Goal: Check status: Check status

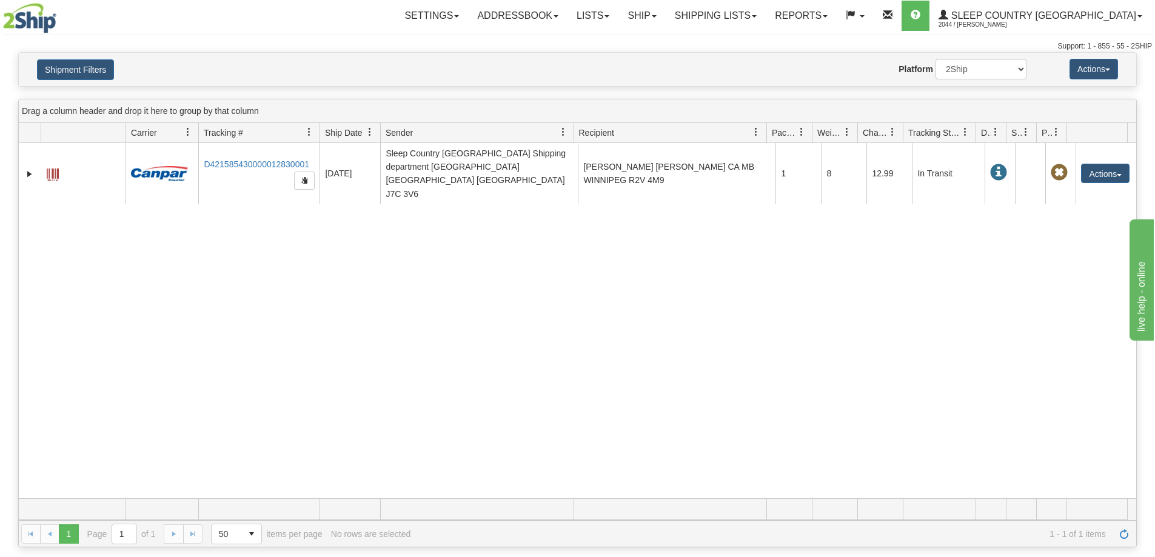
click at [766, 19] on link "Shipping lists" at bounding box center [716, 16] width 100 height 30
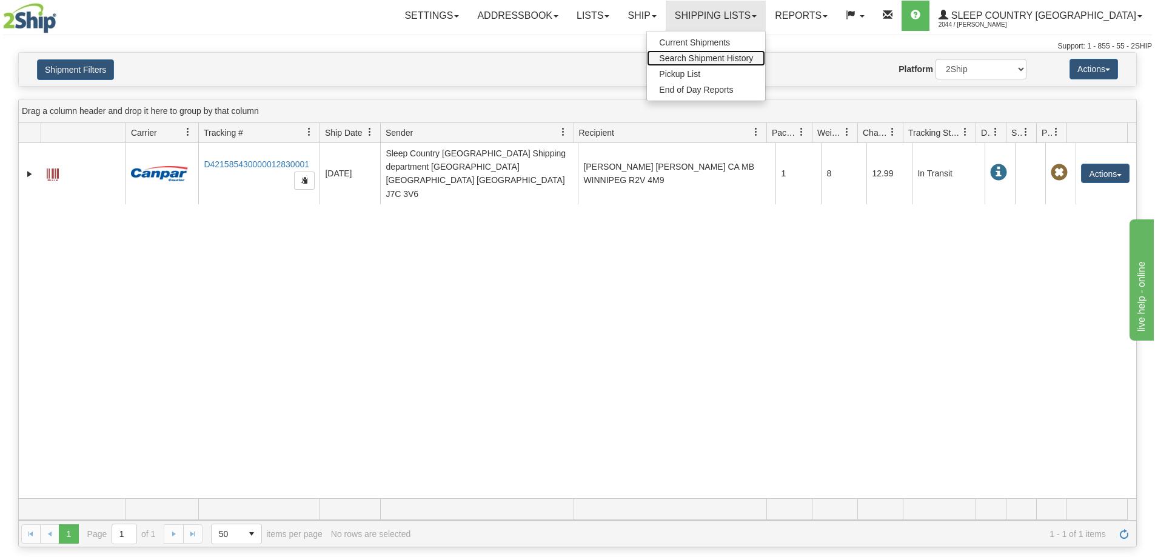
click at [753, 59] on span "Search Shipment History" at bounding box center [706, 58] width 94 height 10
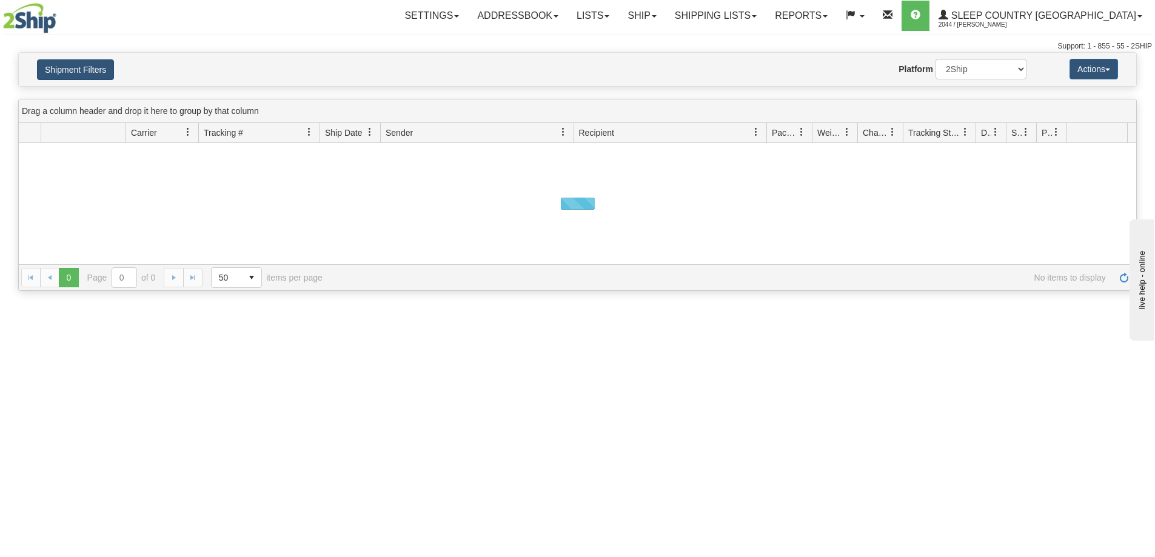
click at [74, 72] on button "Shipment Filters" at bounding box center [75, 69] width 77 height 21
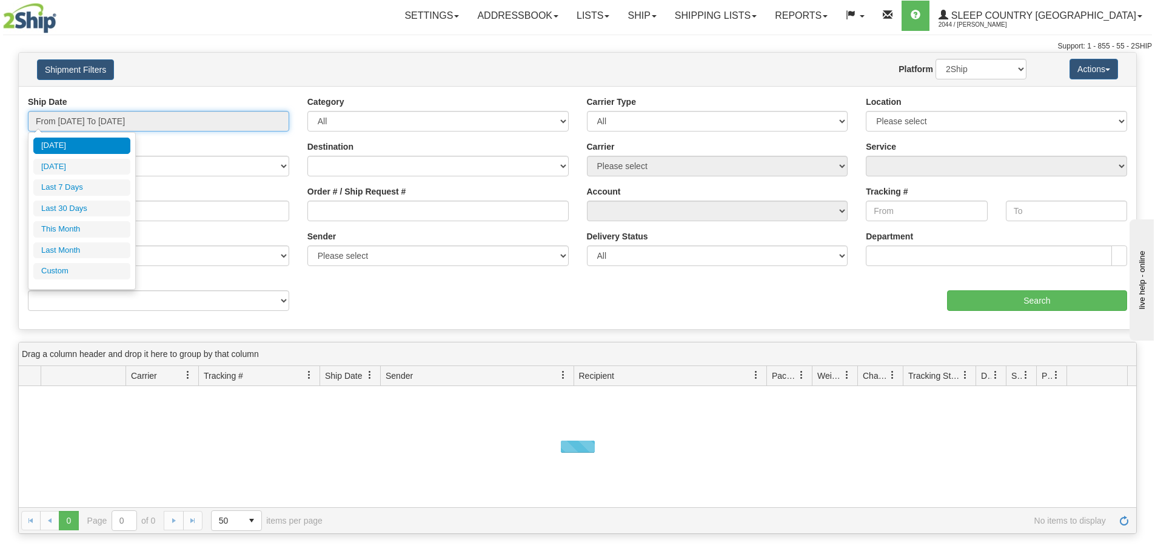
click at [61, 123] on input "From [DATE] To [DATE]" at bounding box center [158, 121] width 261 height 21
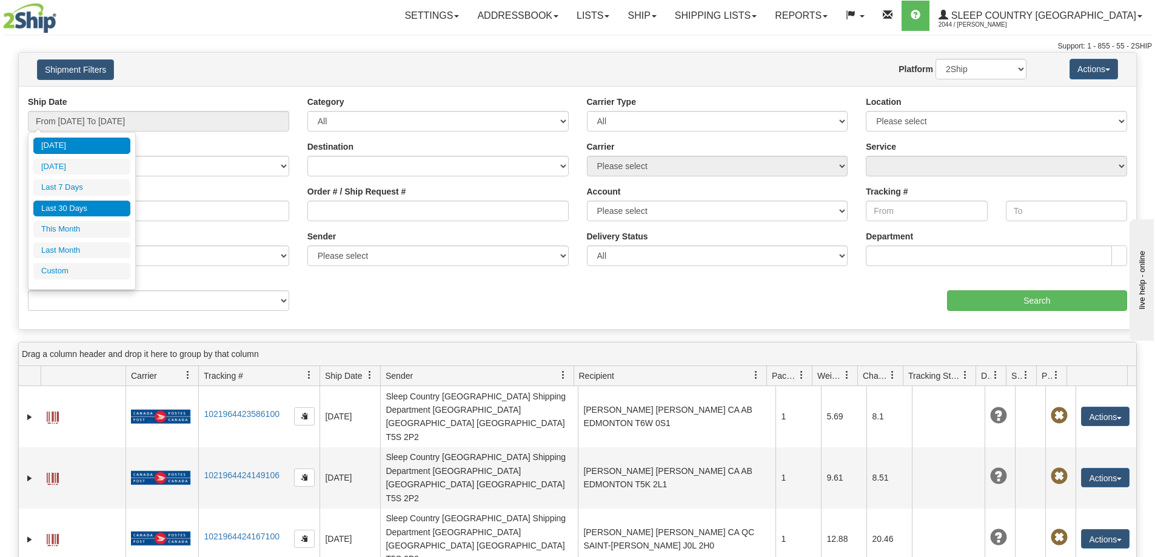
click at [58, 209] on li "Last 30 Days" at bounding box center [81, 209] width 97 height 16
type input "From [DATE] To [DATE]"
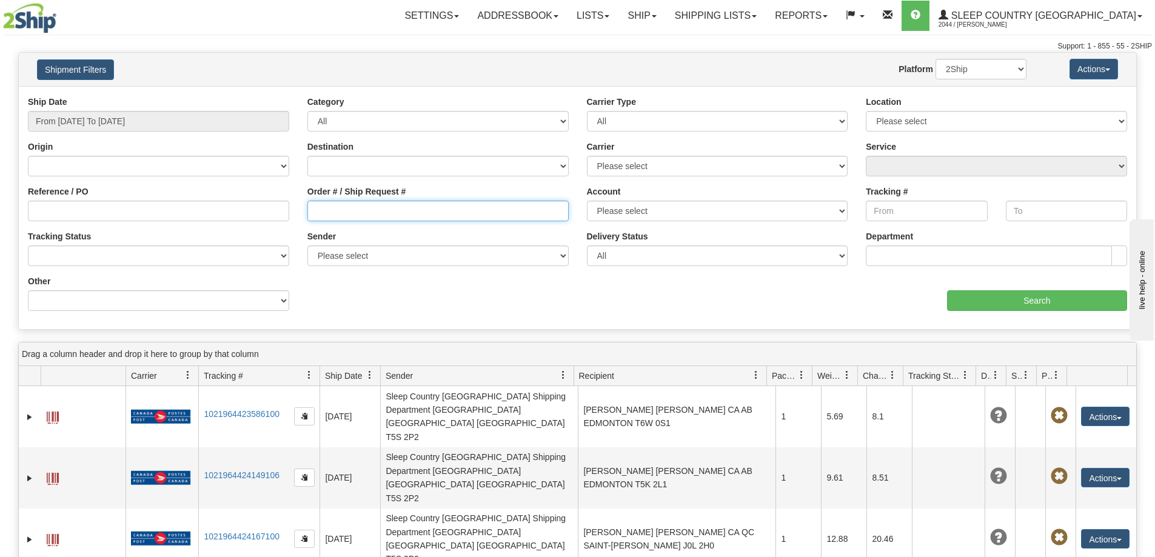
click at [361, 204] on input "Order # / Ship Request #" at bounding box center [437, 211] width 261 height 21
paste input "9007H976107"
type input "9007H976107"
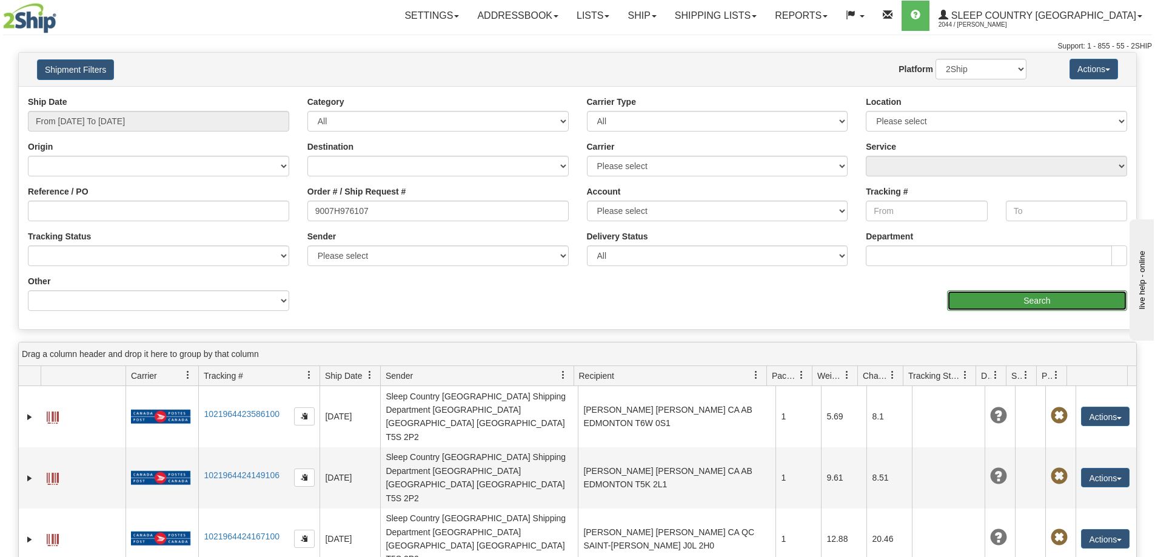
click at [1028, 307] on input "Search" at bounding box center [1037, 300] width 180 height 21
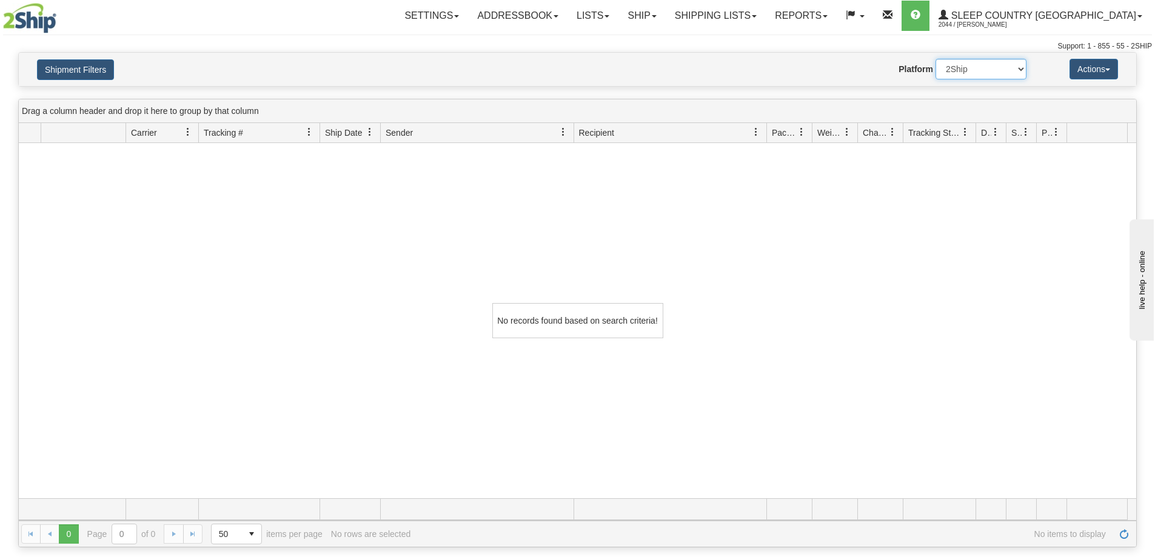
click at [1004, 70] on select "2Ship Imported" at bounding box center [981, 69] width 91 height 21
select select "1"
click at [936, 59] on select "2Ship Imported" at bounding box center [981, 69] width 91 height 21
click at [766, 22] on link "Shipping lists" at bounding box center [716, 16] width 100 height 30
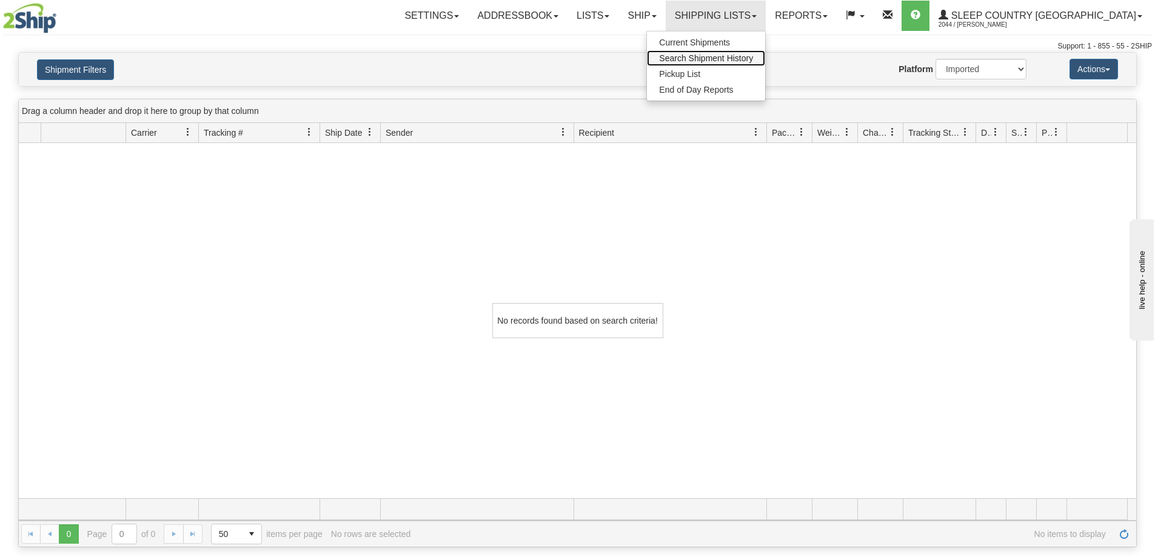
click at [753, 62] on span "Search Shipment History" at bounding box center [706, 58] width 94 height 10
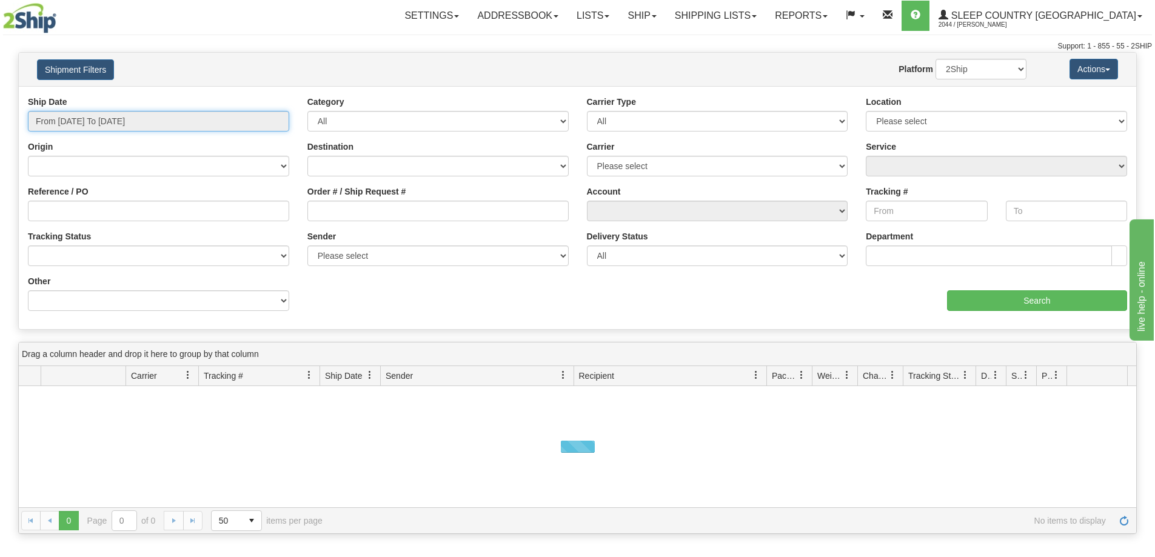
drag, startPoint x: 62, startPoint y: 126, endPoint x: 66, endPoint y: 156, distance: 30.5
click at [63, 136] on body "Upgrade Account Cancel Toggle navigation Settings New Recipients" at bounding box center [577, 278] width 1155 height 557
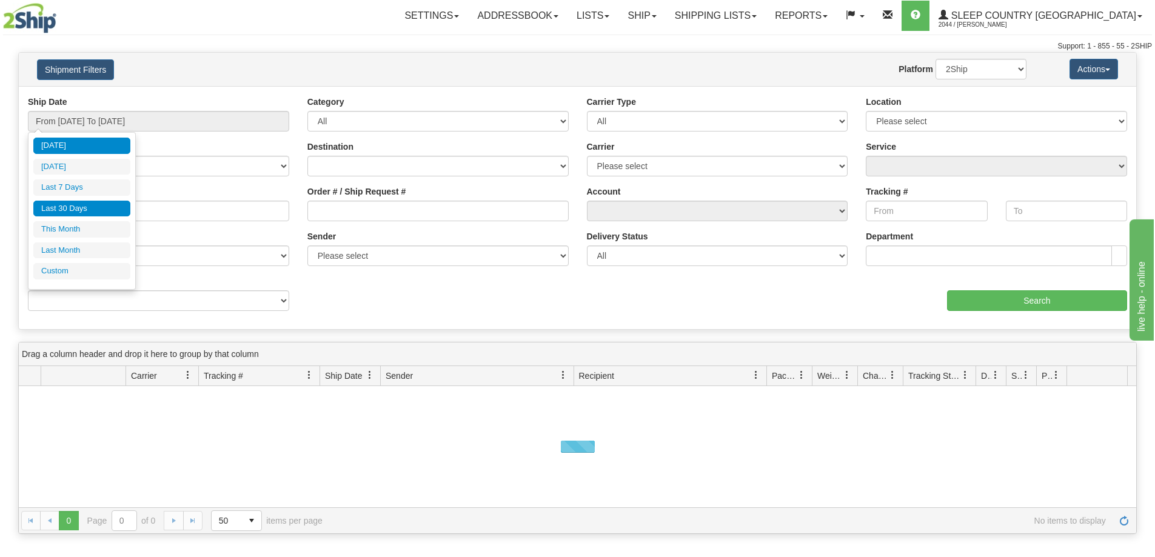
click at [70, 210] on li "Last 30 Days" at bounding box center [81, 209] width 97 height 16
type input "From [DATE] To [DATE]"
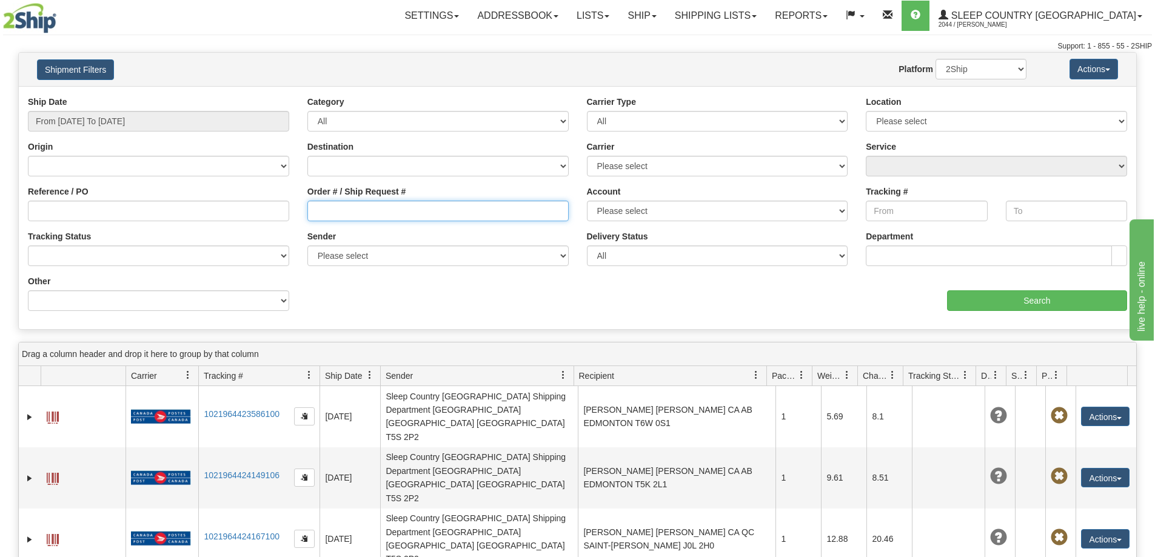
click at [335, 213] on input "Order # / Ship Request #" at bounding box center [437, 211] width 261 height 21
paste input "9002H968746"
type input "9002H968746"
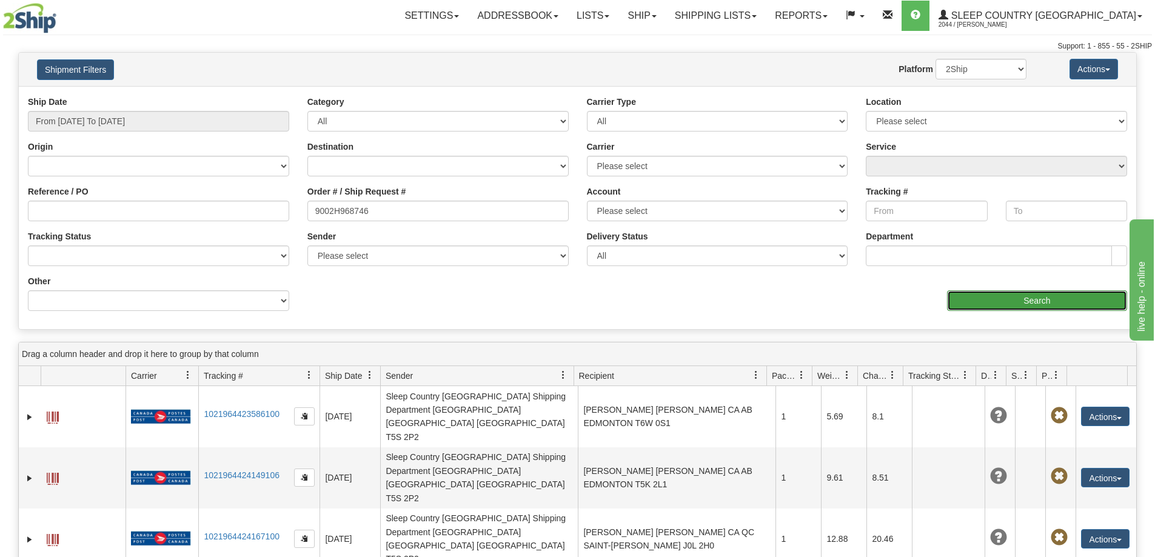
click at [1062, 301] on input "Search" at bounding box center [1037, 300] width 180 height 21
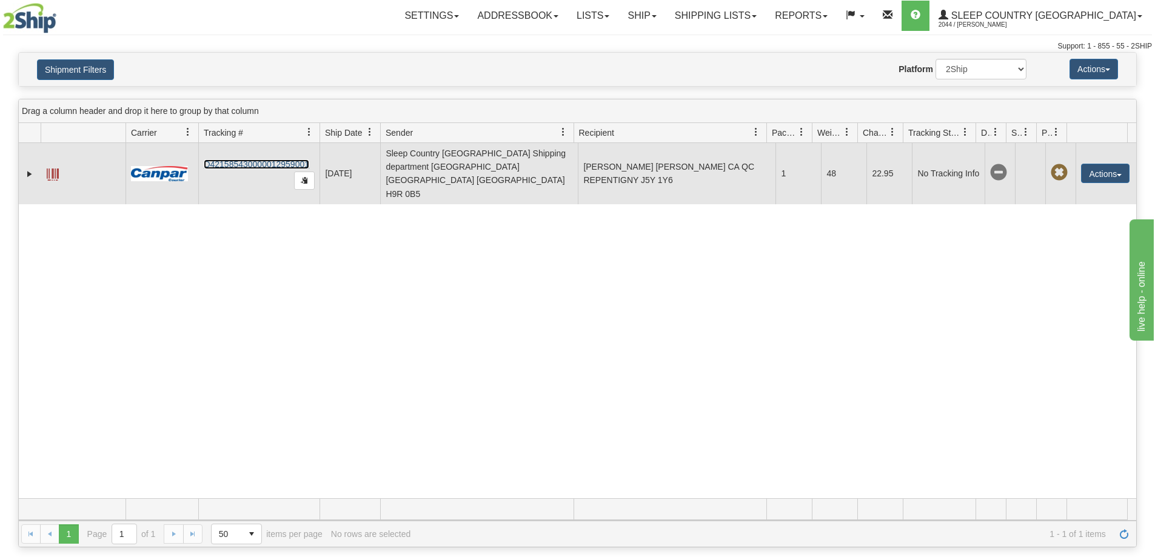
click at [252, 159] on link "D421585430000012959001" at bounding box center [257, 164] width 106 height 10
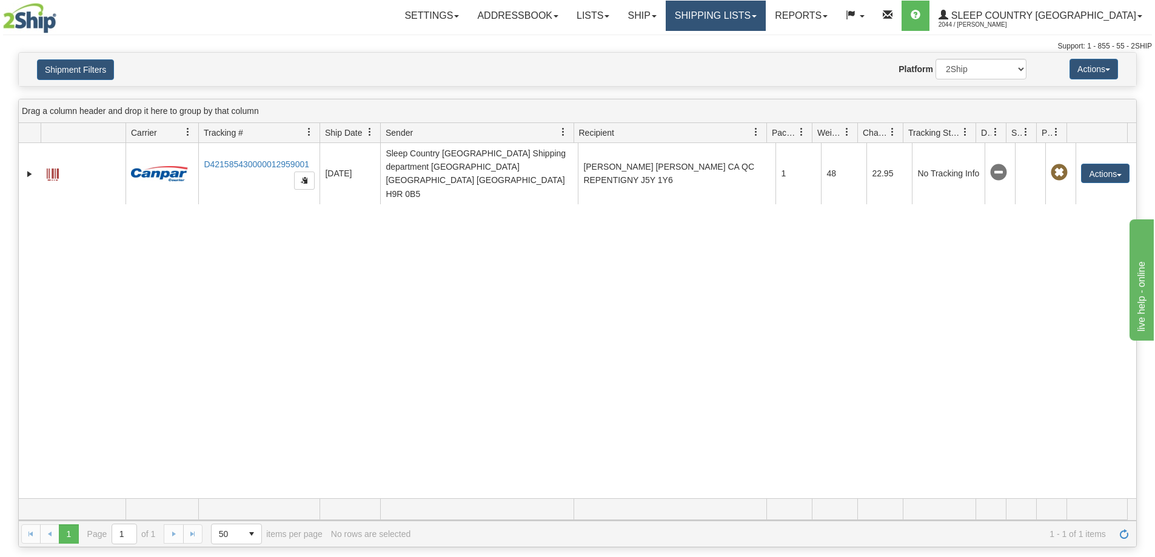
click at [766, 15] on link "Shipping lists" at bounding box center [716, 16] width 100 height 30
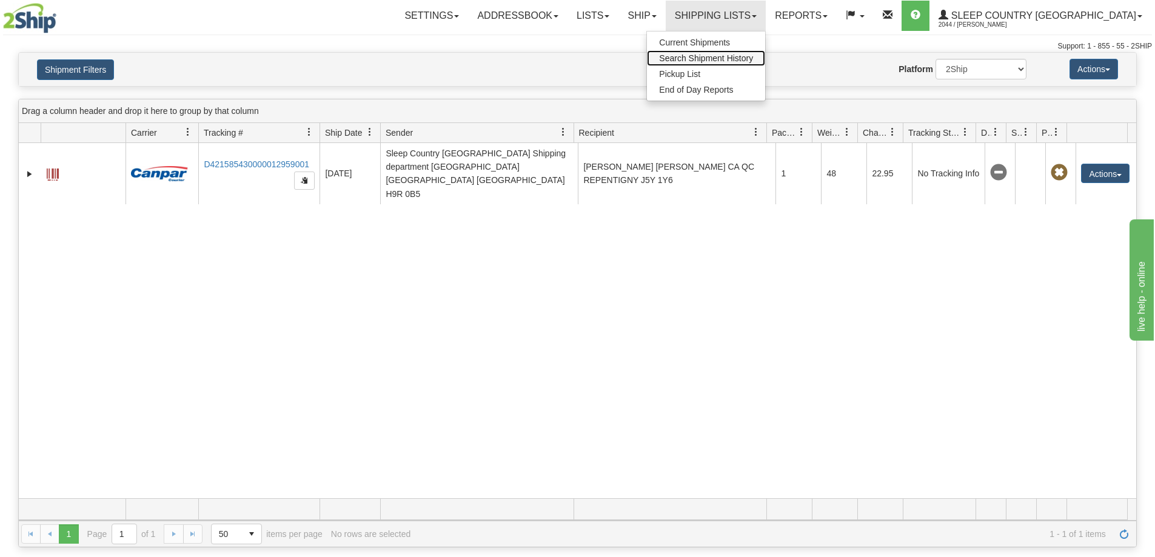
drag, startPoint x: 781, startPoint y: 56, endPoint x: 699, endPoint y: 72, distance: 83.8
click at [753, 57] on span "Search Shipment History" at bounding box center [706, 58] width 94 height 10
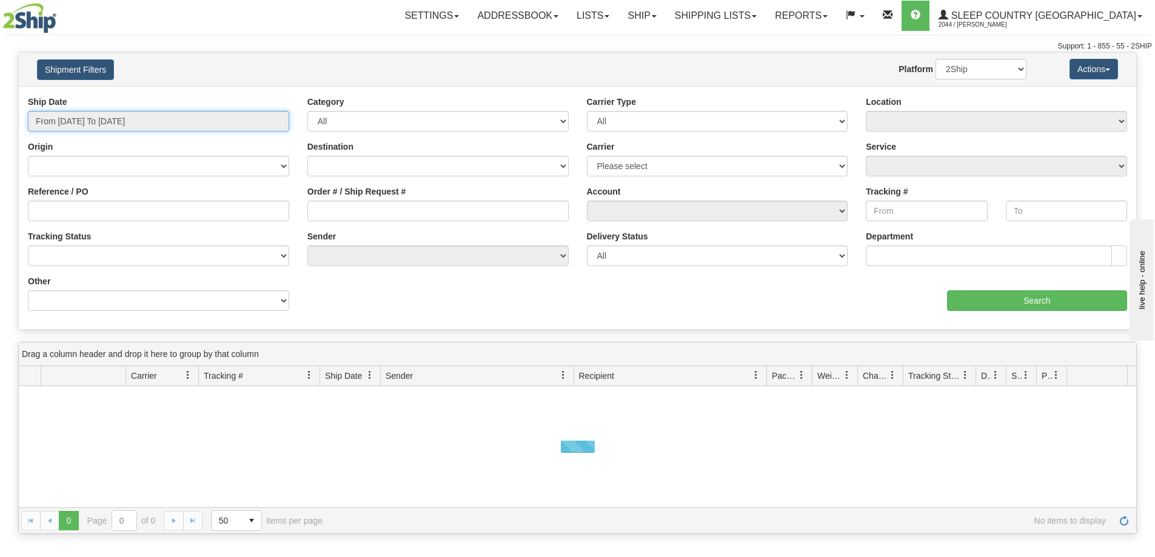
click at [71, 119] on input "From [DATE] To [DATE]" at bounding box center [158, 121] width 261 height 21
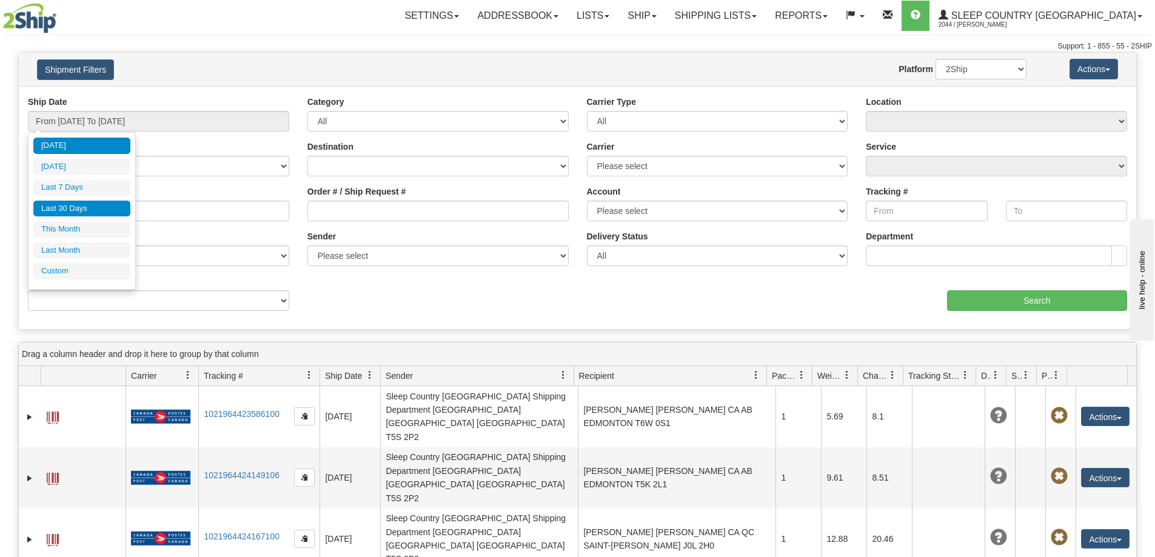
click at [72, 208] on li "Last 30 Days" at bounding box center [81, 209] width 97 height 16
type input "From [DATE] To [DATE]"
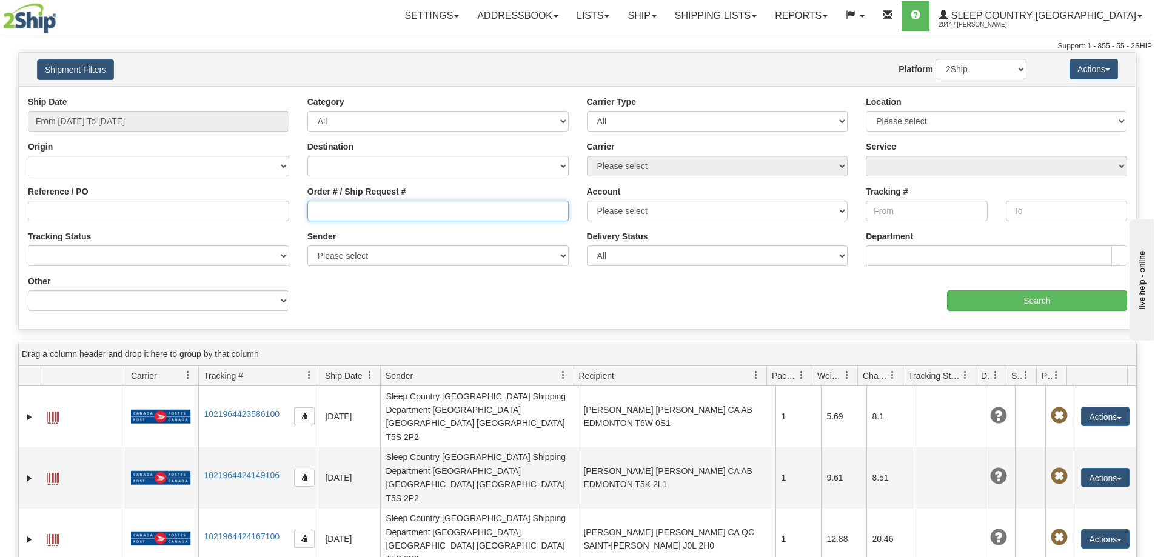
click at [338, 215] on input "Order # / Ship Request #" at bounding box center [437, 211] width 261 height 21
paste input "9000H927644"
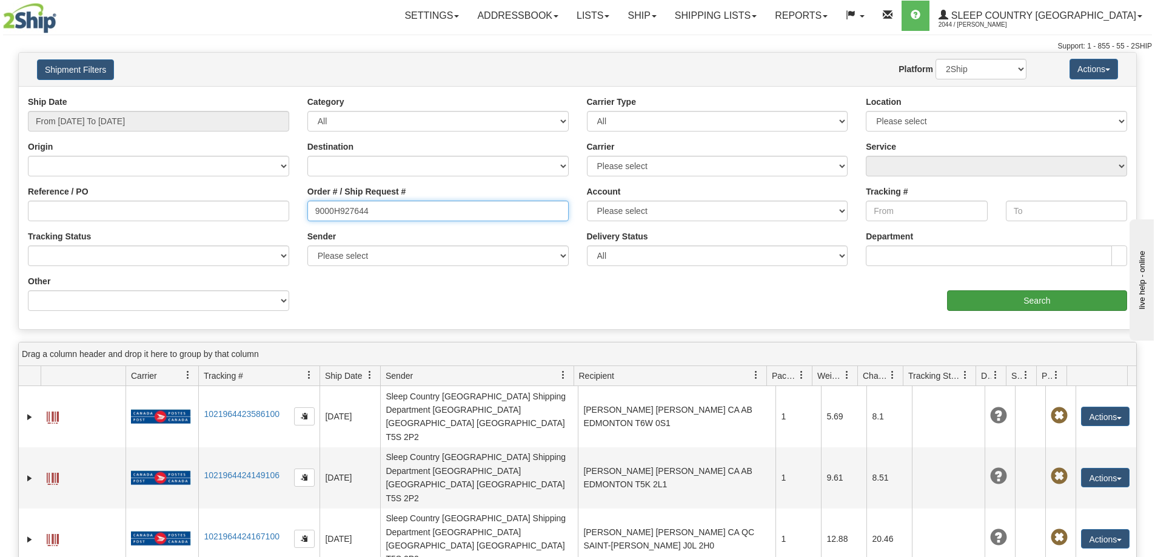
type input "9000H927644"
click at [1032, 307] on input "Search" at bounding box center [1037, 300] width 180 height 21
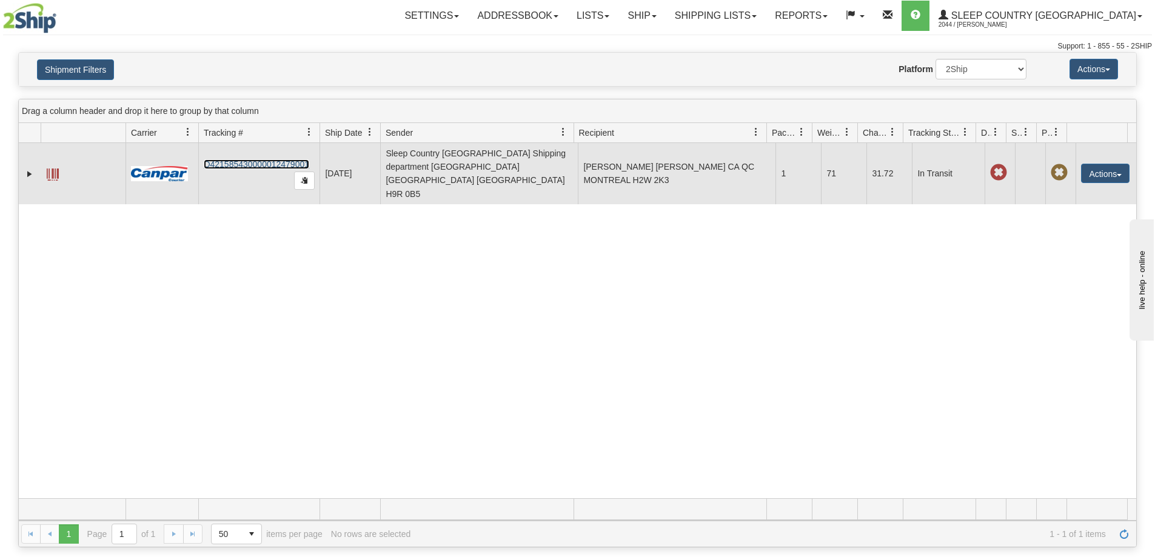
click at [230, 159] on link "D421585430000012479001" at bounding box center [257, 164] width 106 height 10
